Goal: Information Seeking & Learning: Check status

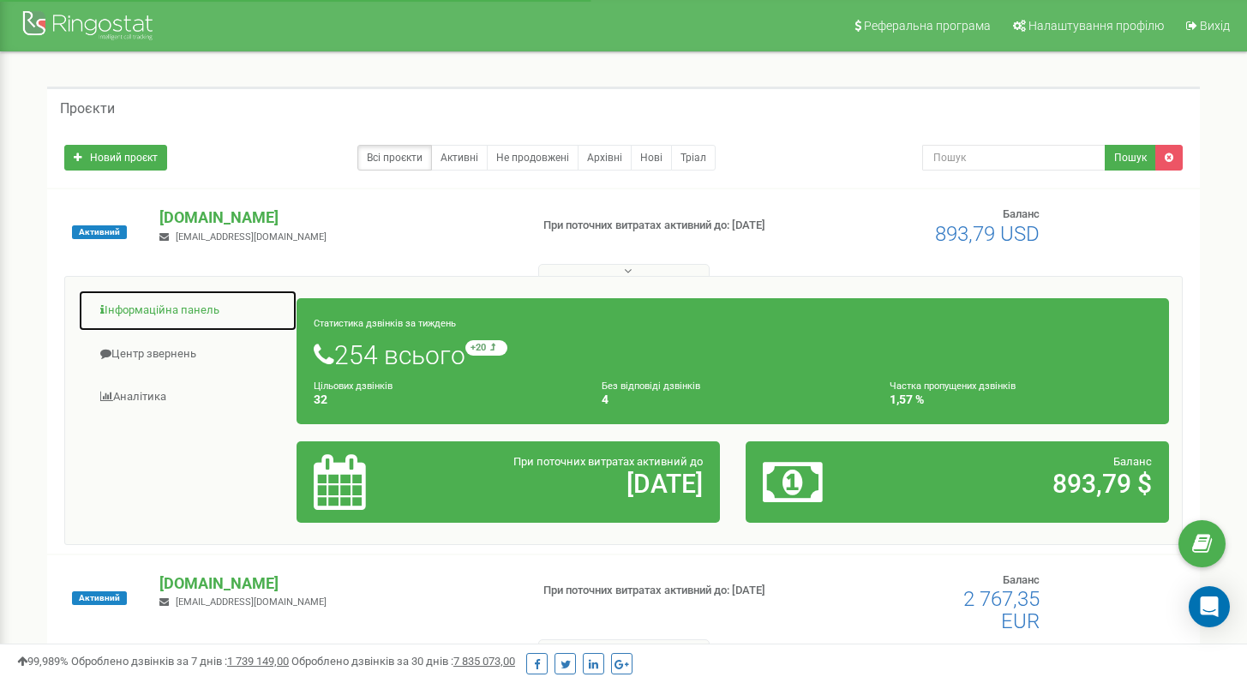
click at [156, 314] on link "Інформаційна панель" at bounding box center [187, 311] width 219 height 42
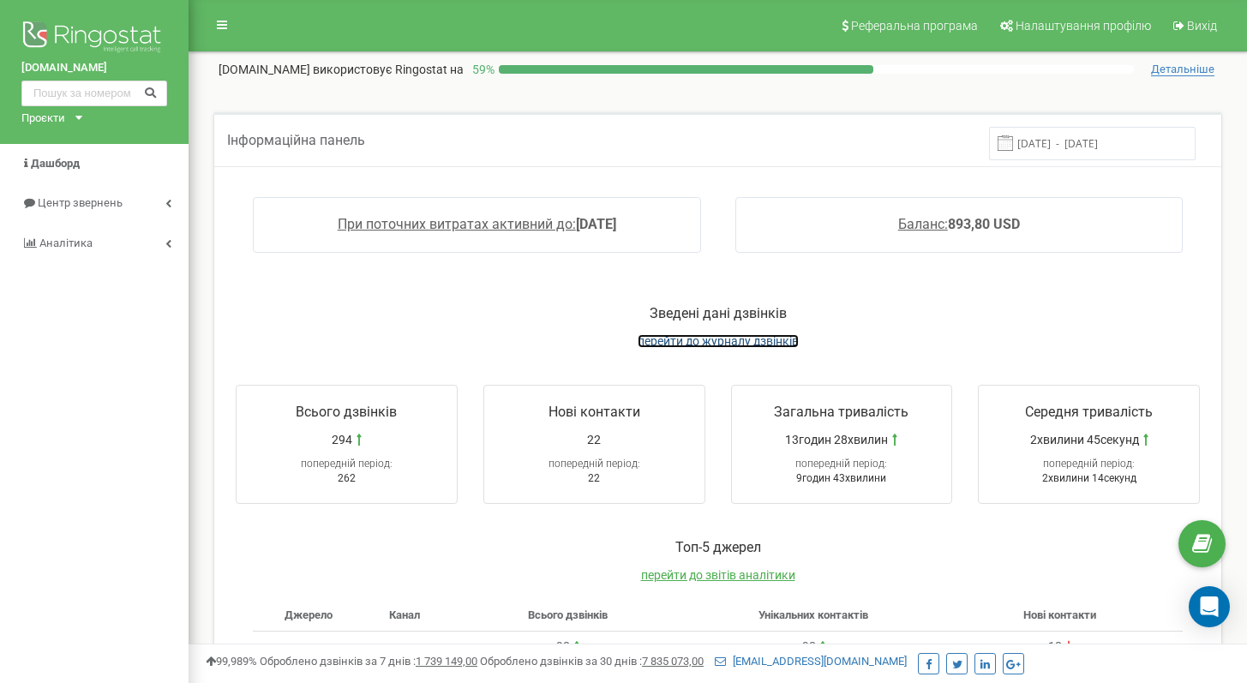
click at [678, 344] on span "перейти до журналу дзвінків" at bounding box center [717, 341] width 161 height 14
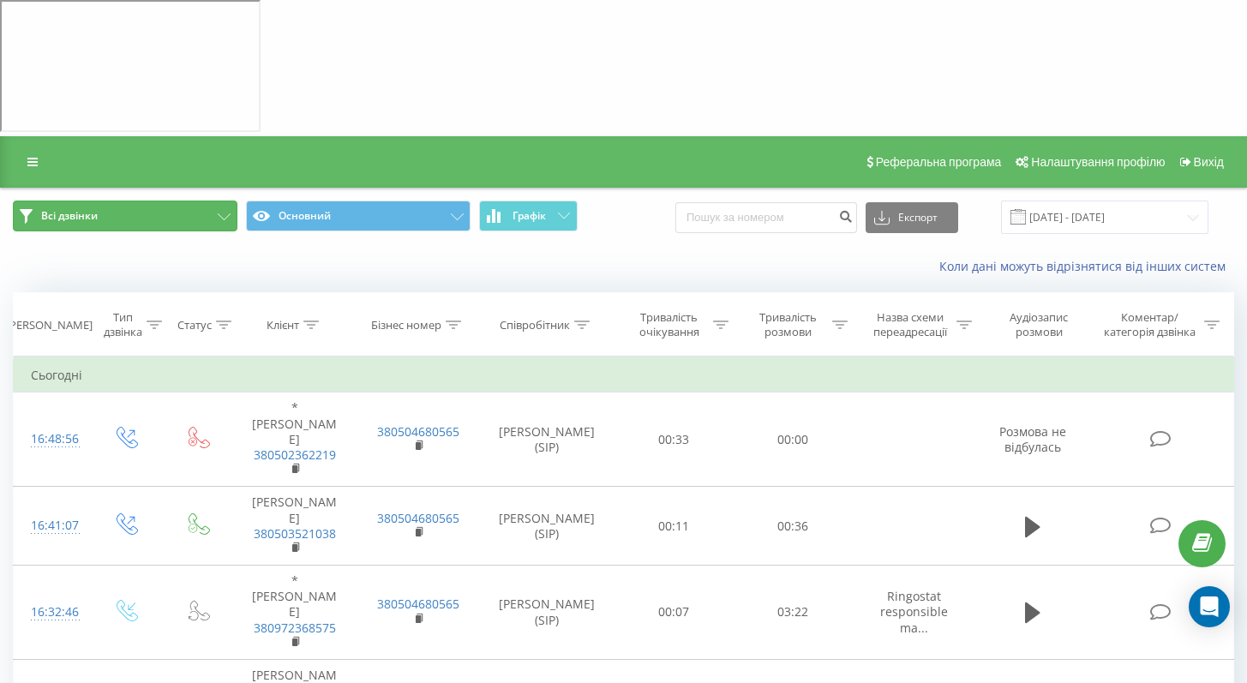
click at [102, 200] on button "Всі дзвінки" at bounding box center [125, 215] width 224 height 31
click at [163, 200] on button "Всі дзвінки" at bounding box center [125, 215] width 224 height 31
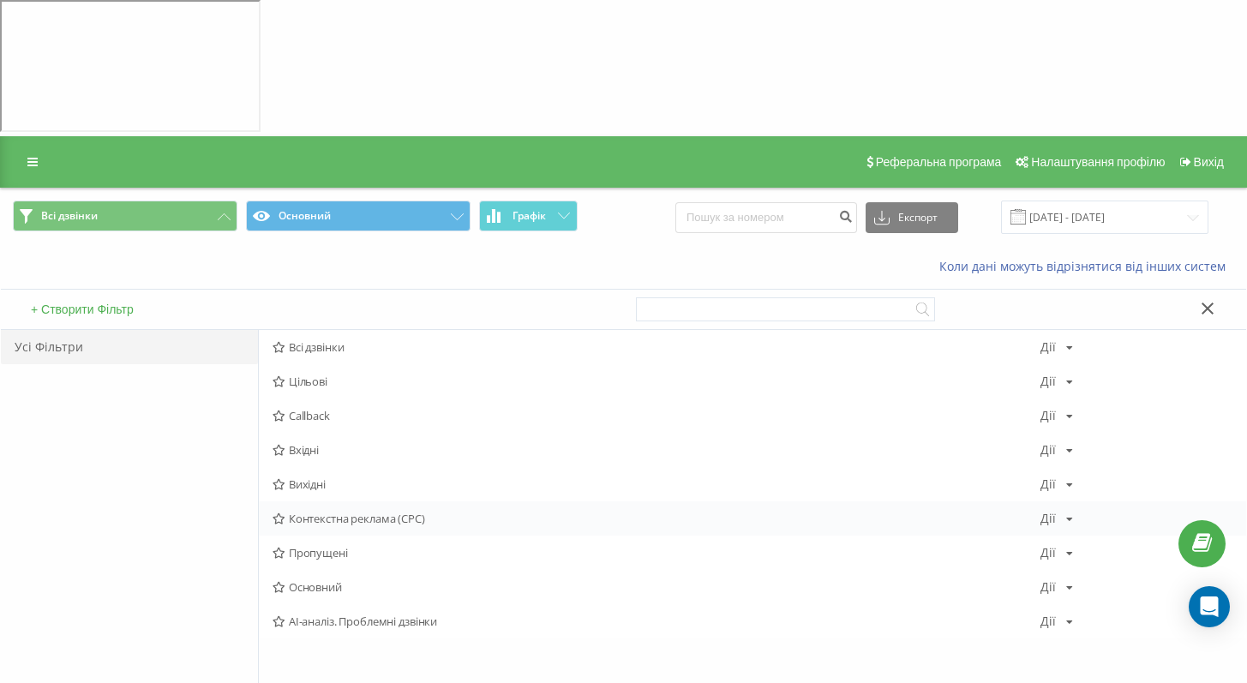
click at [339, 512] on span "Контекстна реклама (CPC)" at bounding box center [656, 518] width 768 height 12
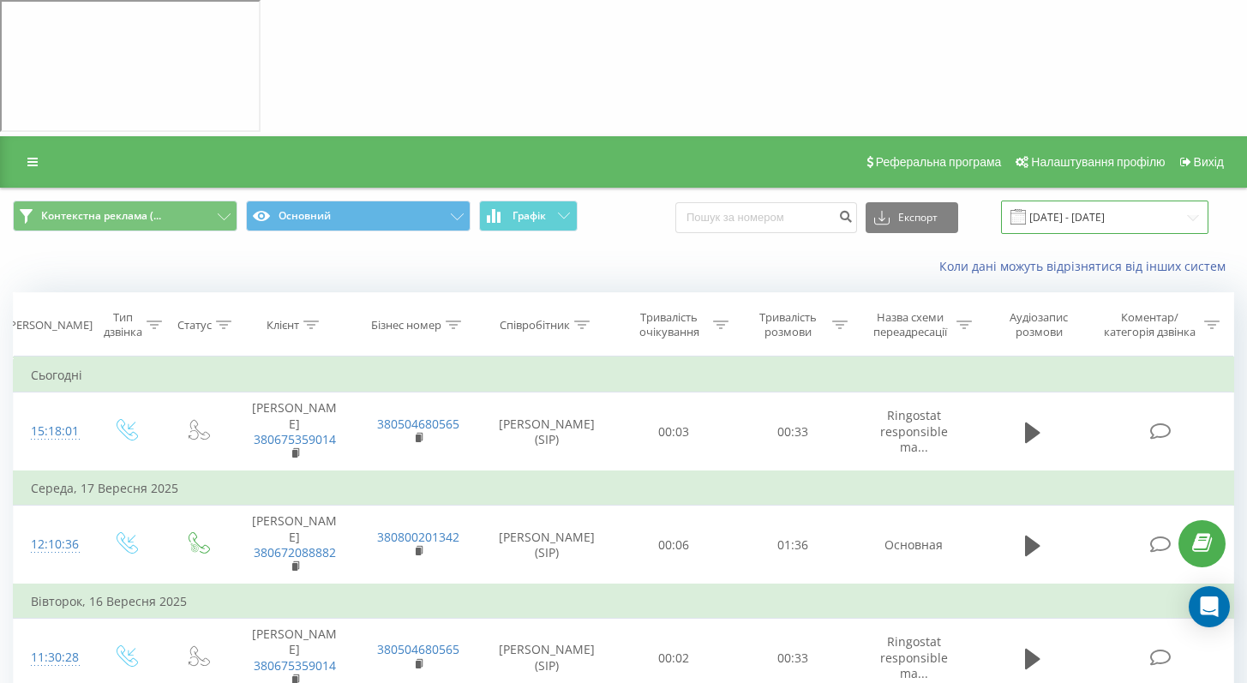
click at [1092, 200] on input "19.08.2025 - 19.09.2025" at bounding box center [1104, 216] width 207 height 33
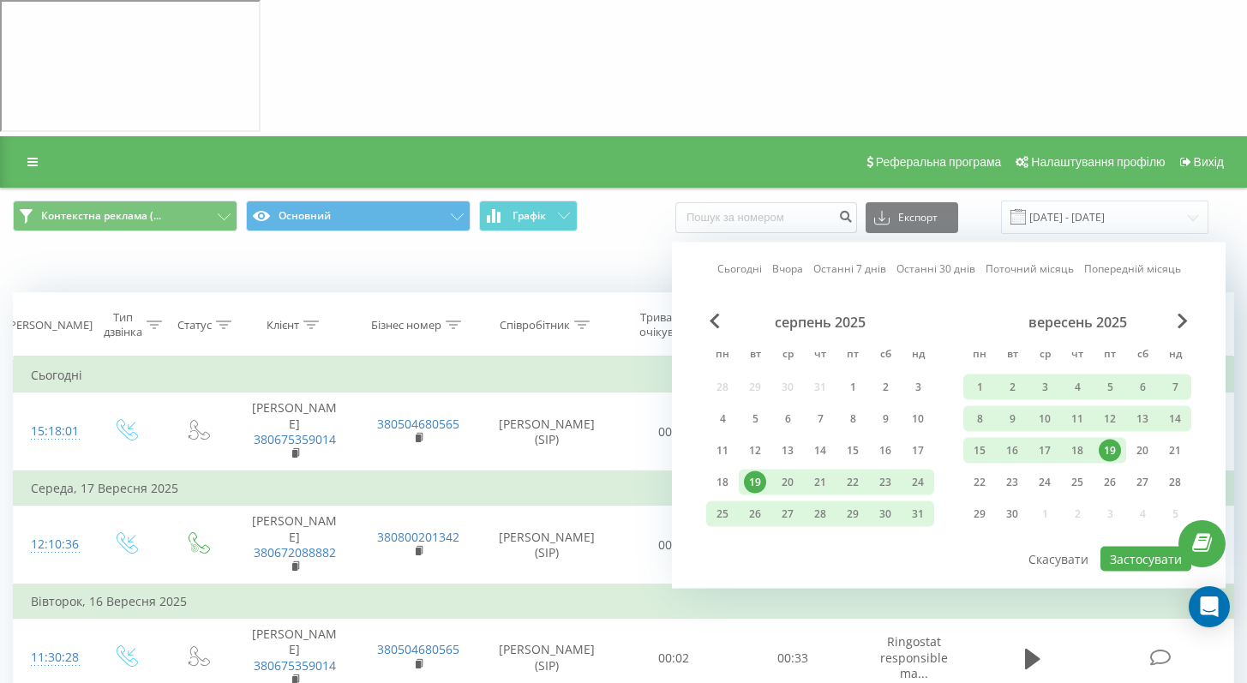
click at [159, 200] on span "Контекстна реклама (... Основний Графік" at bounding box center [312, 216] width 598 height 33
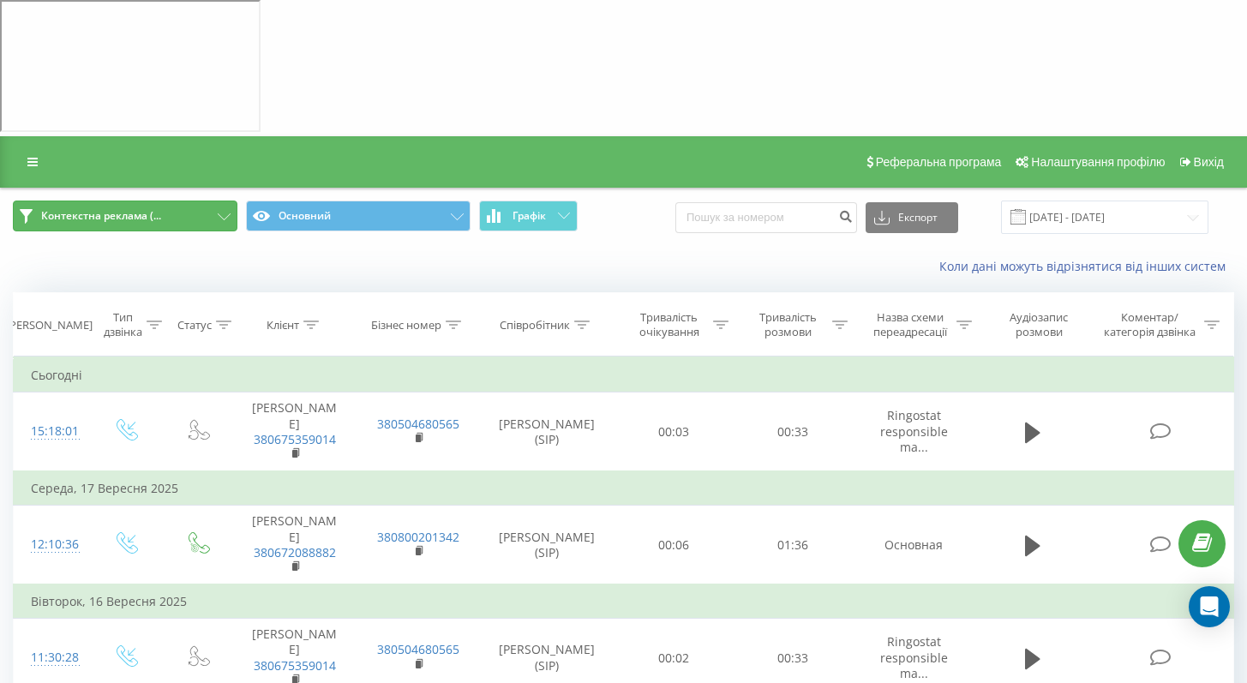
click at [159, 209] on span "Контекстна реклама (..." at bounding box center [101, 216] width 120 height 14
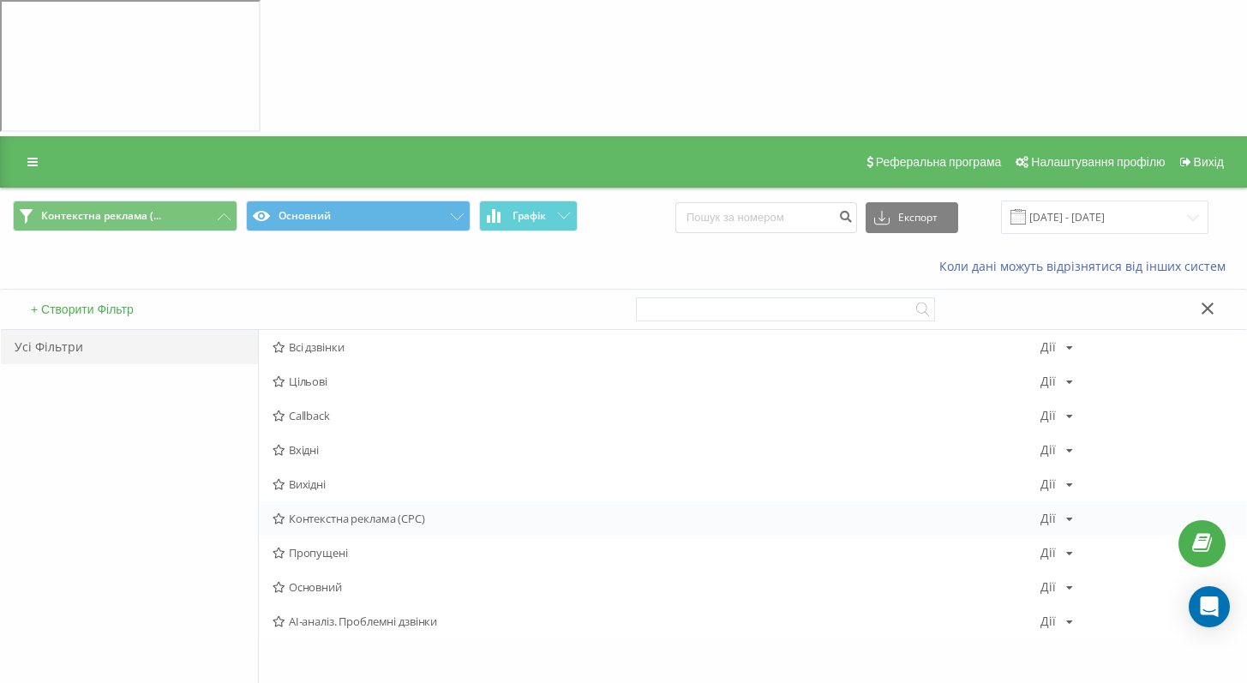
click at [482, 512] on span "Контекстна реклама (CPC)" at bounding box center [656, 518] width 768 height 12
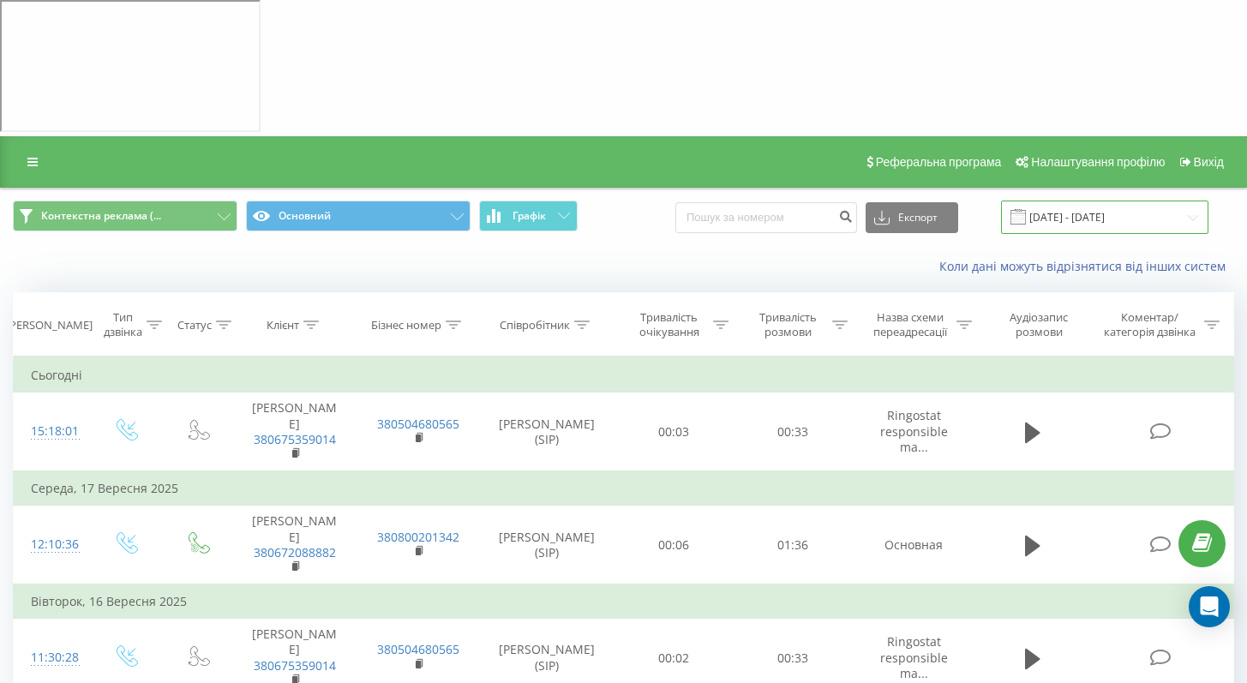
click at [1082, 200] on input "19.08.2025 - 19.09.2025" at bounding box center [1104, 216] width 207 height 33
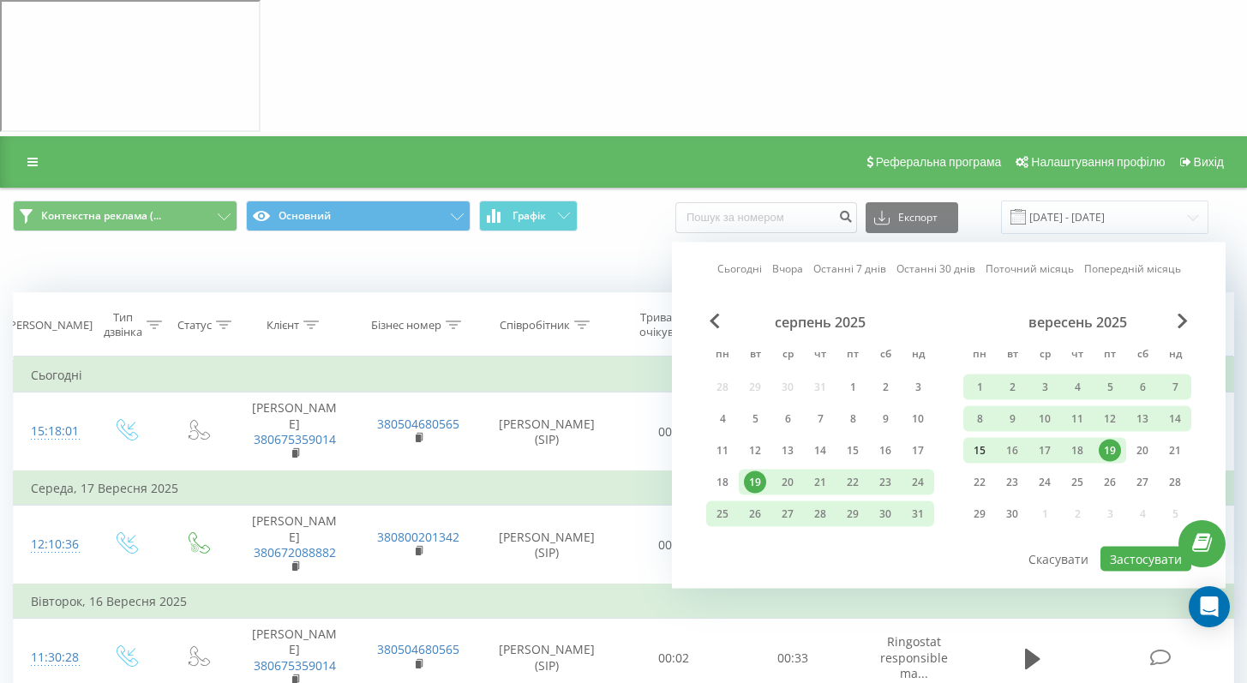
click at [984, 440] on div "15" at bounding box center [979, 451] width 22 height 22
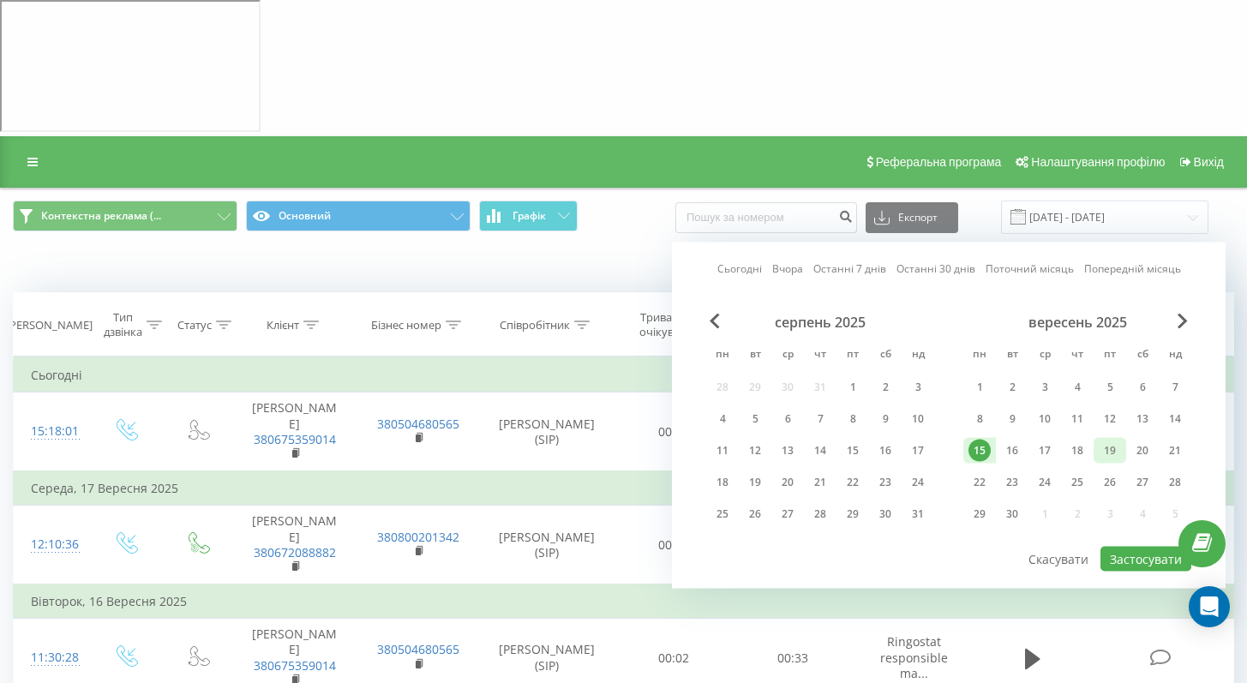
click at [1116, 440] on div "19" at bounding box center [1109, 451] width 22 height 22
click at [1168, 547] on button "Застосувати" at bounding box center [1145, 559] width 91 height 25
type input "15.09.2025 - 19.09.2025"
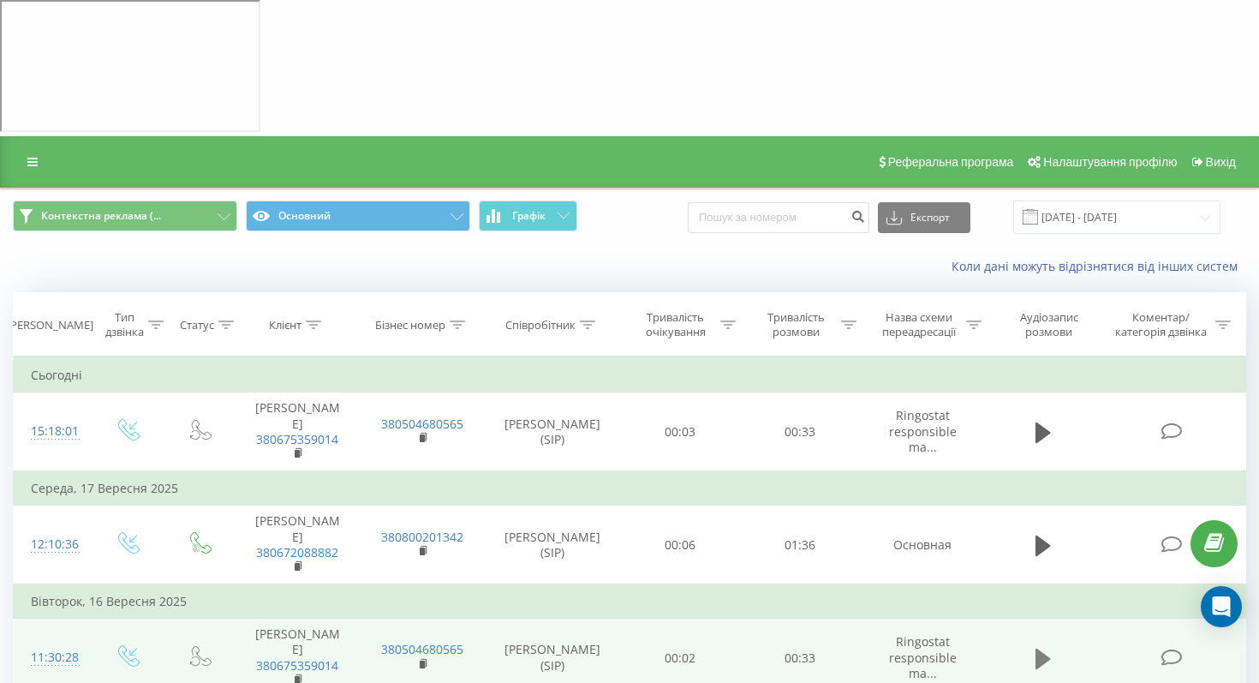
click at [1038, 647] on icon at bounding box center [1043, 659] width 15 height 24
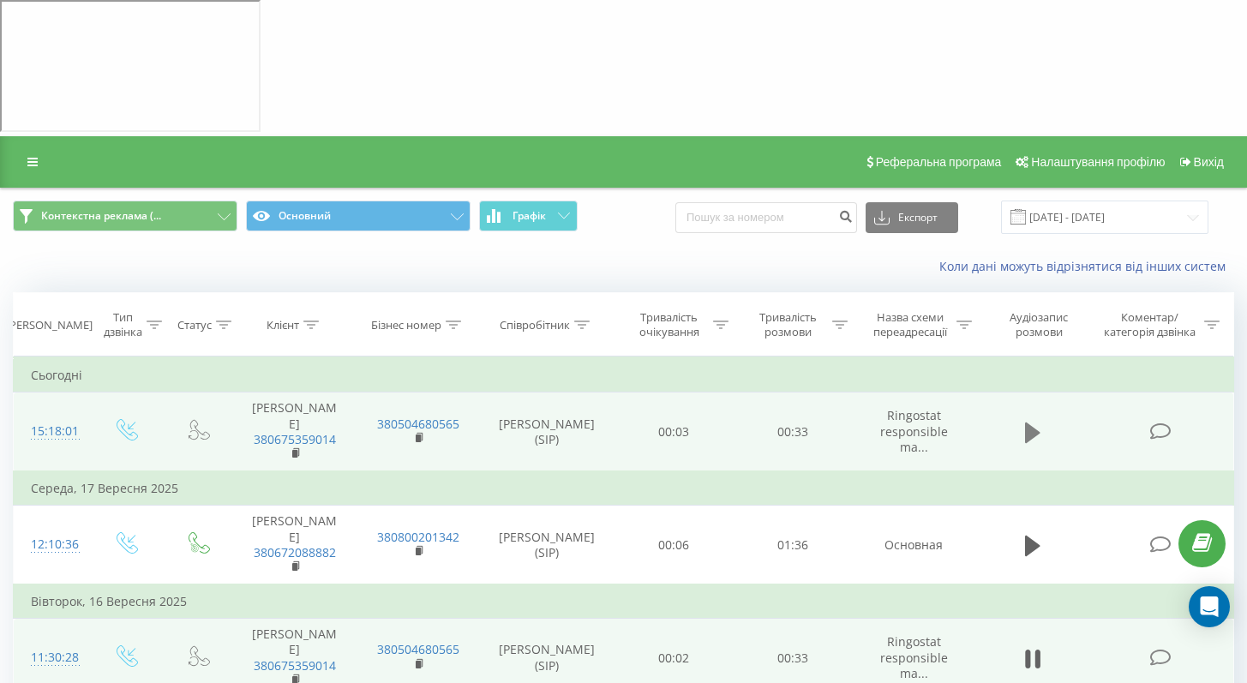
click at [1038, 422] on icon at bounding box center [1032, 432] width 15 height 21
click at [135, 310] on div "Тип дзвінка" at bounding box center [123, 324] width 39 height 29
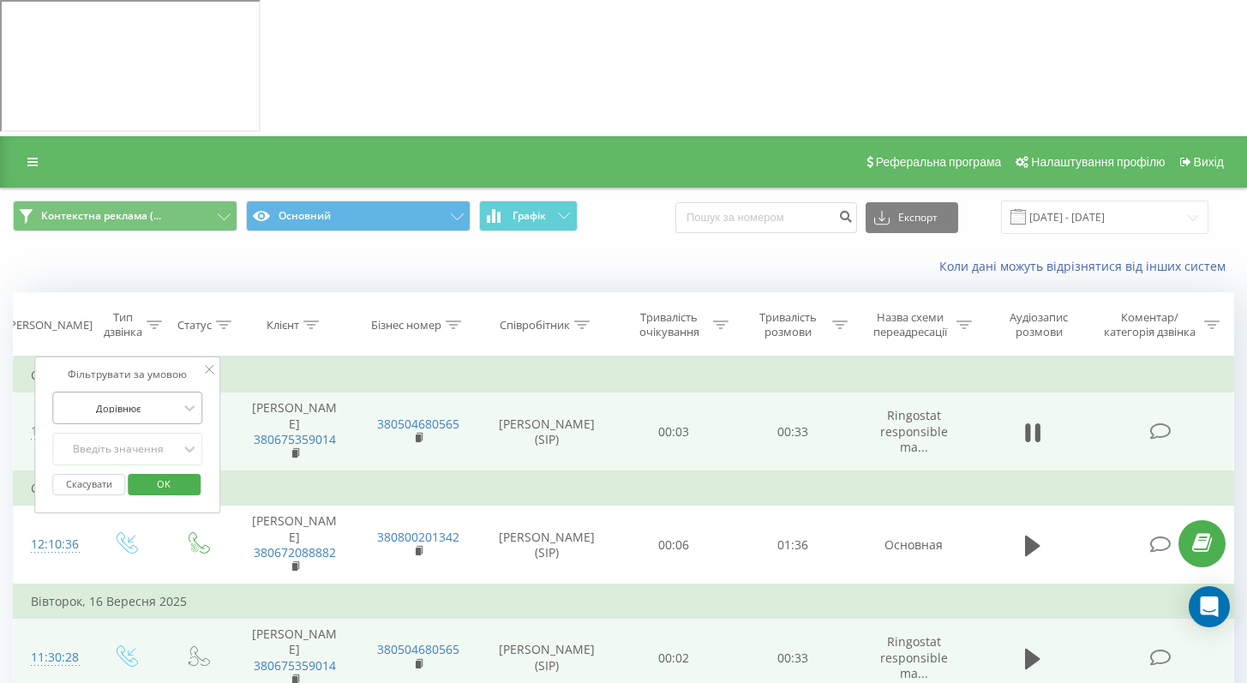
click at [135, 400] on div at bounding box center [118, 408] width 122 height 16
click at [158, 400] on div at bounding box center [118, 408] width 122 height 16
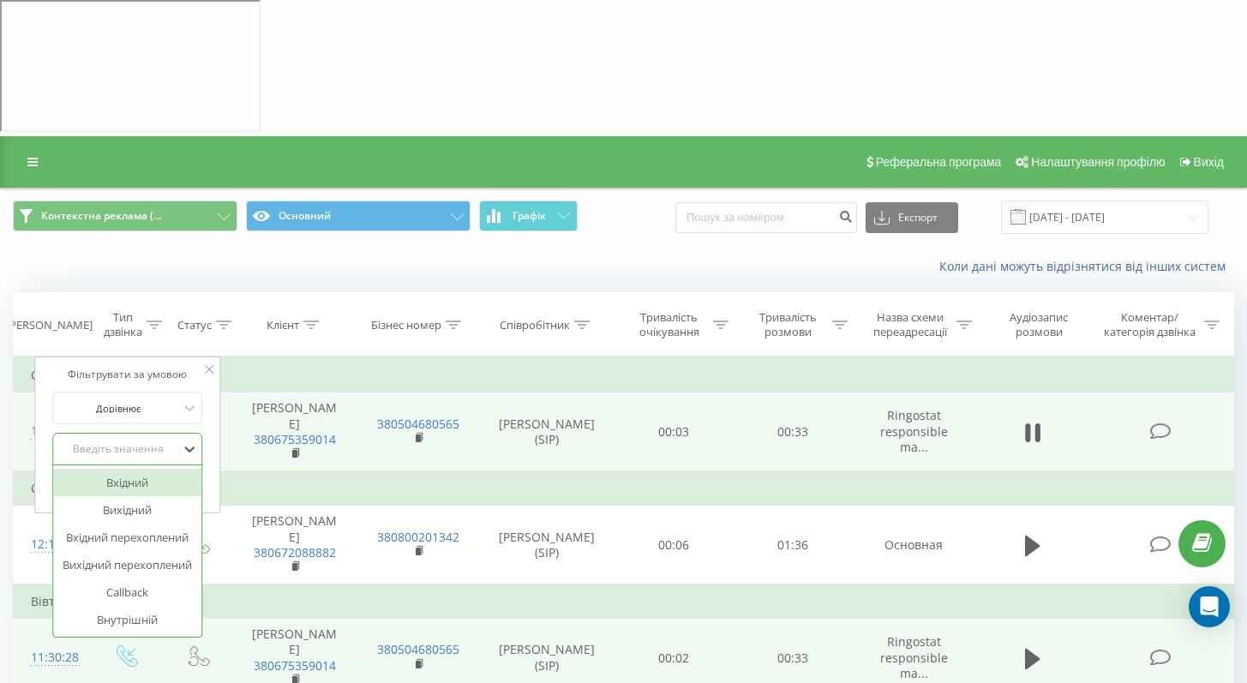
click at [151, 442] on div "Введіть значення" at bounding box center [118, 449] width 122 height 14
click at [152, 469] on div "Вхідний" at bounding box center [127, 482] width 149 height 27
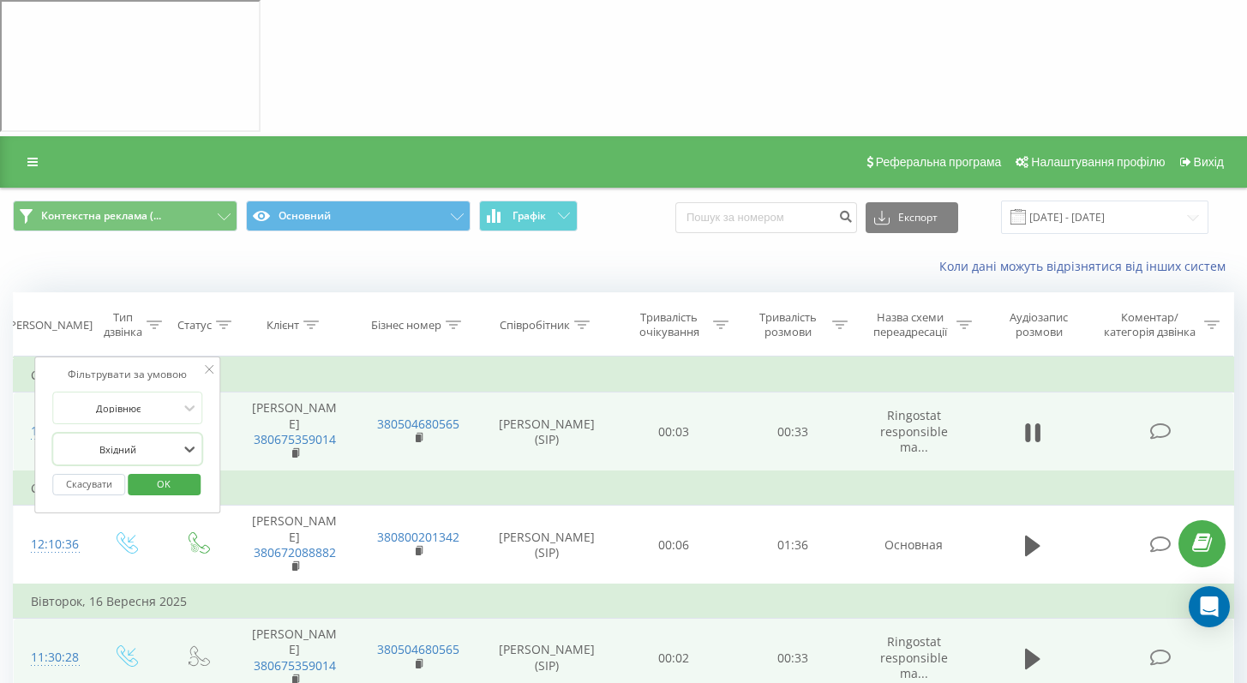
click at [162, 470] on span "OK" at bounding box center [164, 483] width 48 height 27
